Goal: Check status: Check status

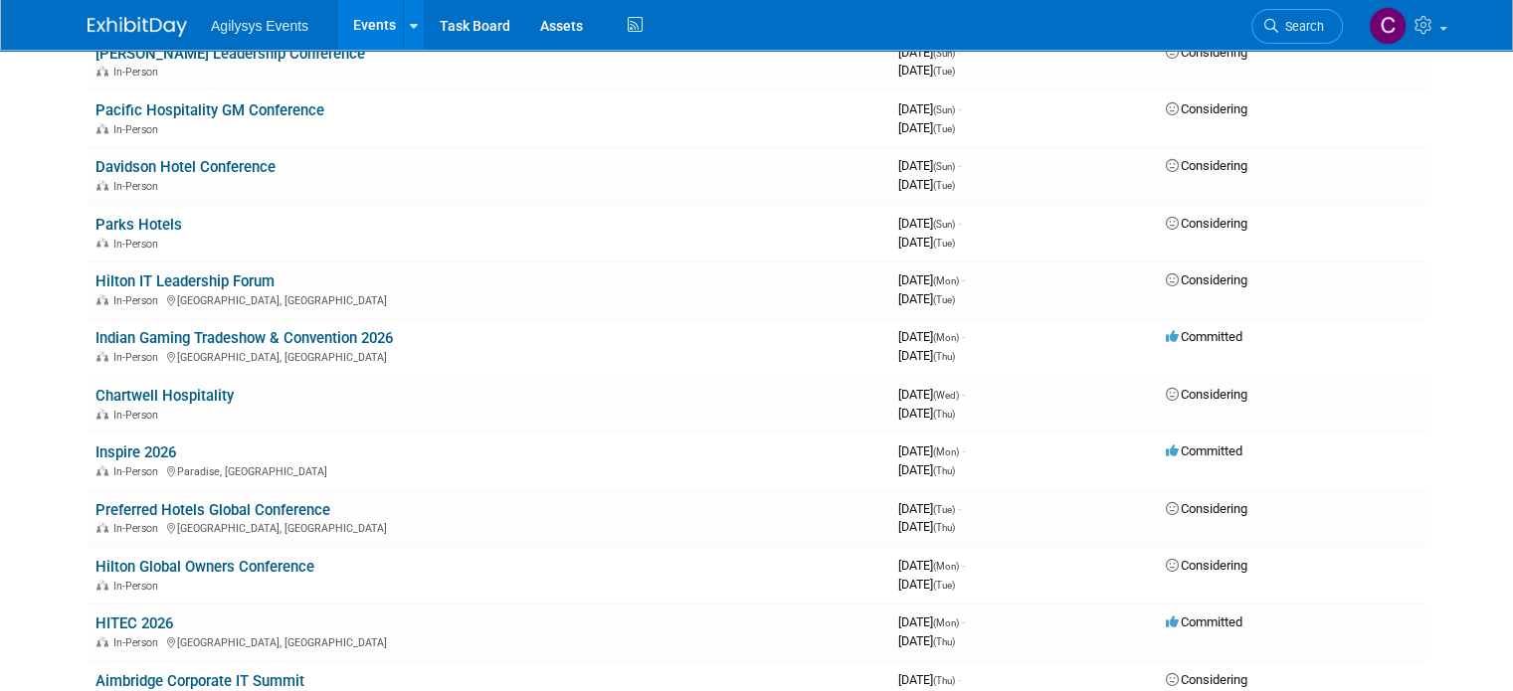
scroll to position [3083, 0]
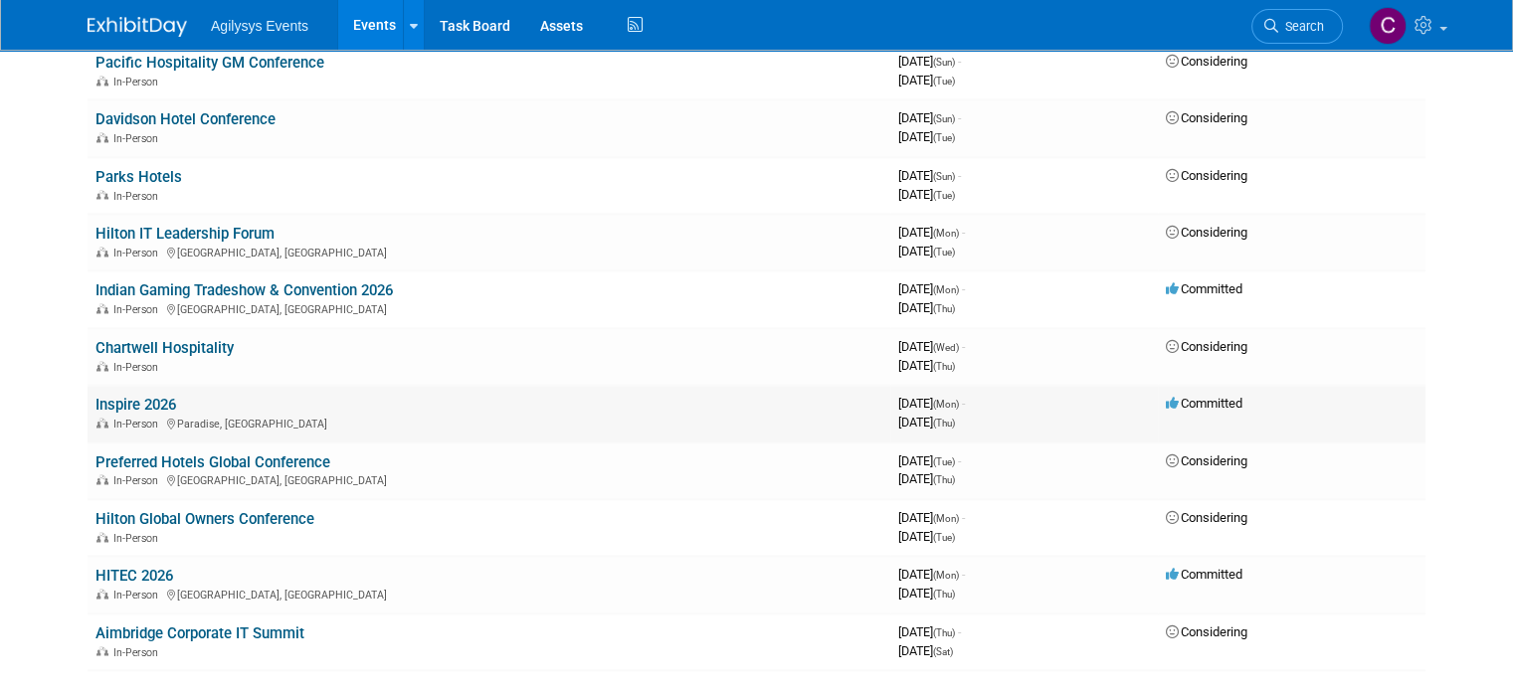
click at [126, 396] on link "Inspire 2026" at bounding box center [135, 405] width 81 height 18
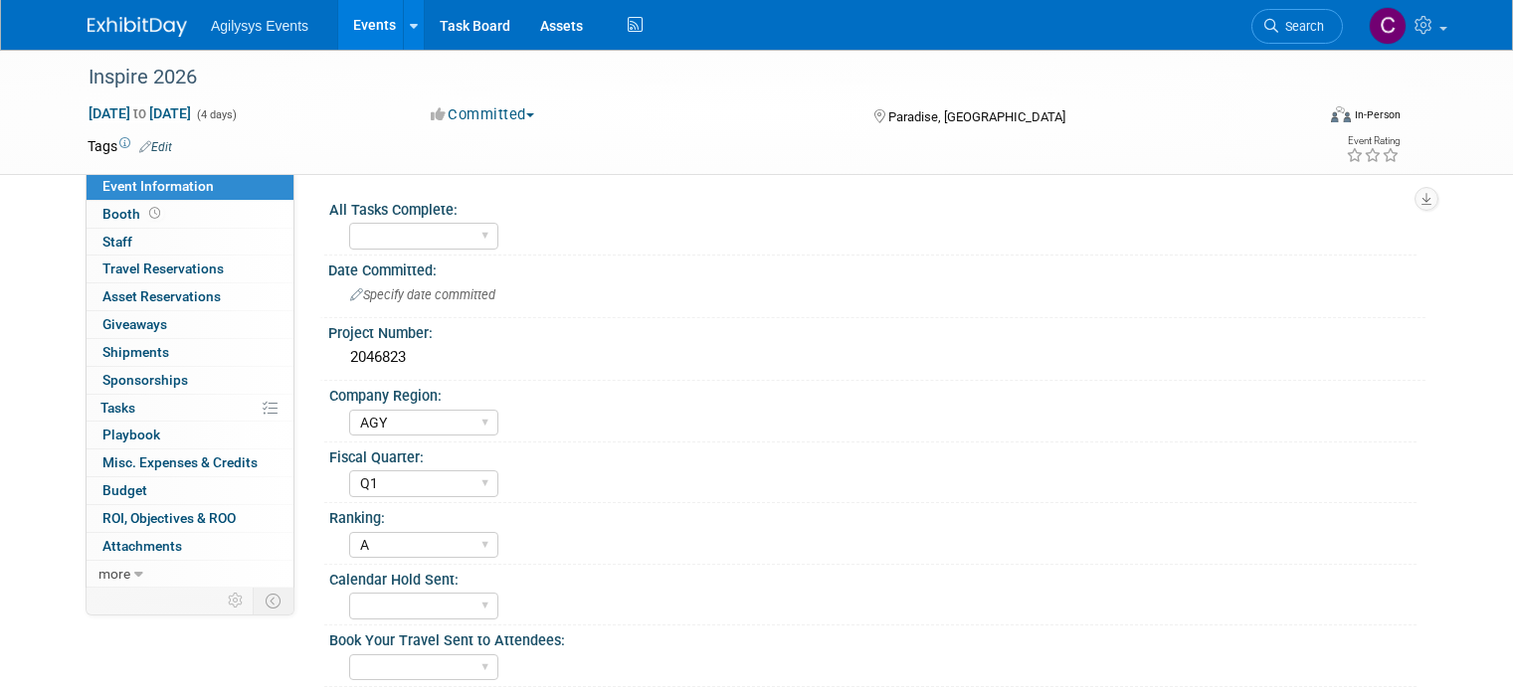
select select "AGY"
select select "Q1"
select select "A"
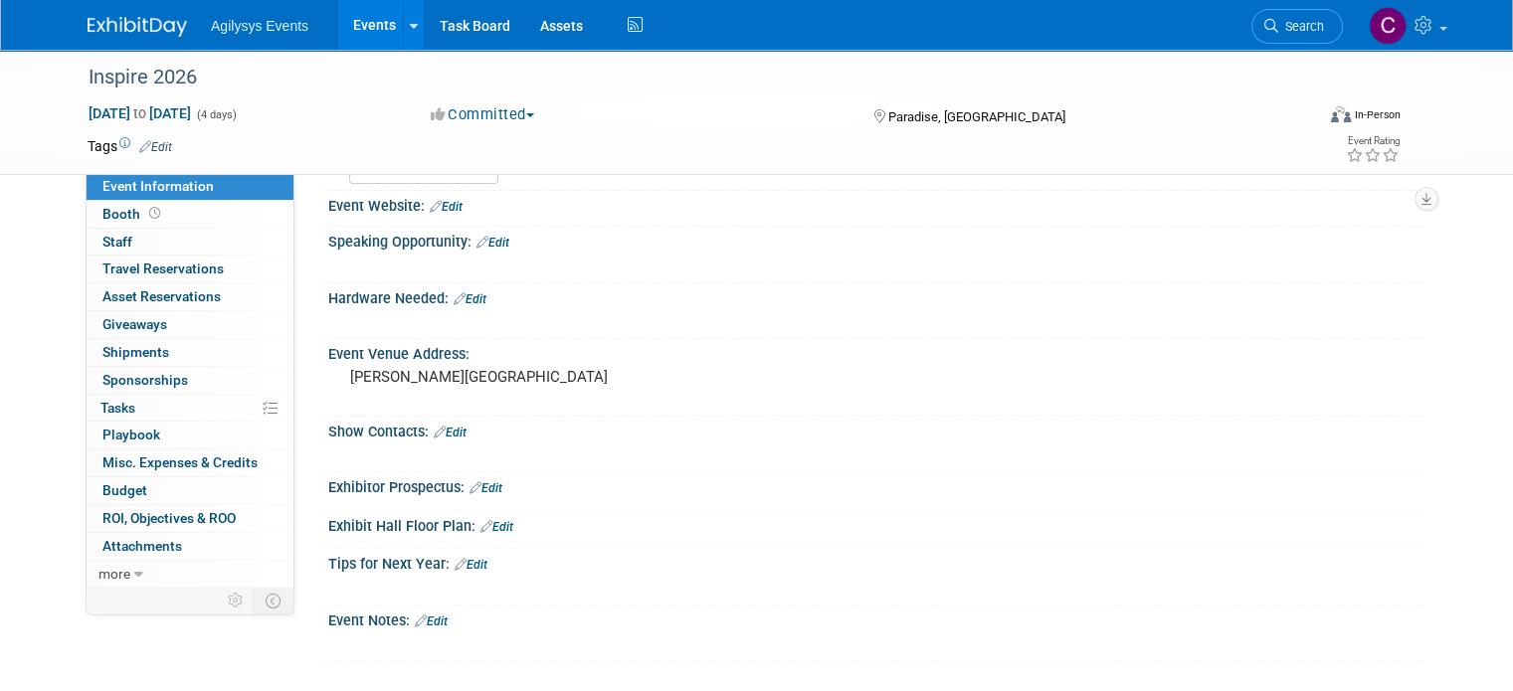
scroll to position [497, 0]
